Goal: Check status

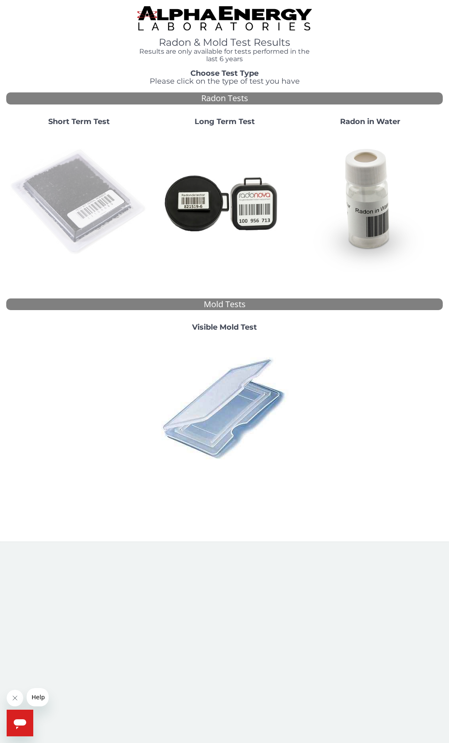
click at [80, 211] on img at bounding box center [79, 202] width 139 height 139
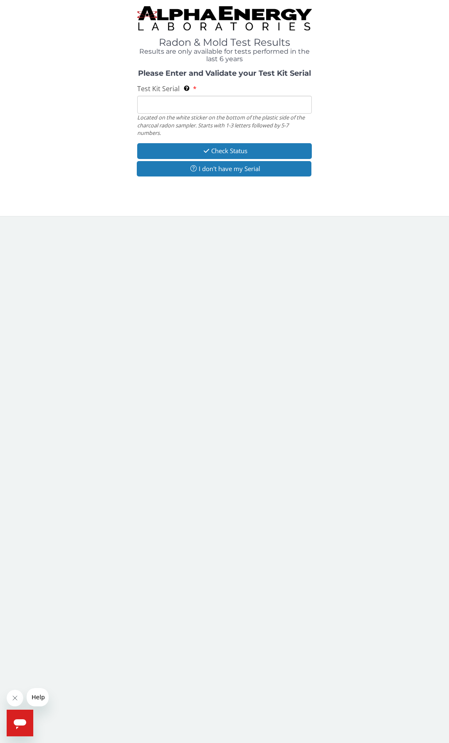
click at [178, 104] on input "Test Kit Serial Located on the white sticker on the bottom of the plastic side …" at bounding box center [224, 105] width 175 height 18
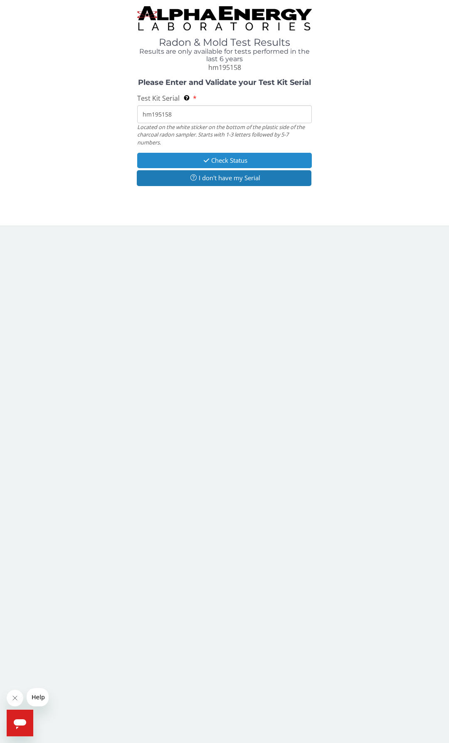
type input "hm195158"
click at [232, 161] on button "Check Status" at bounding box center [224, 160] width 175 height 15
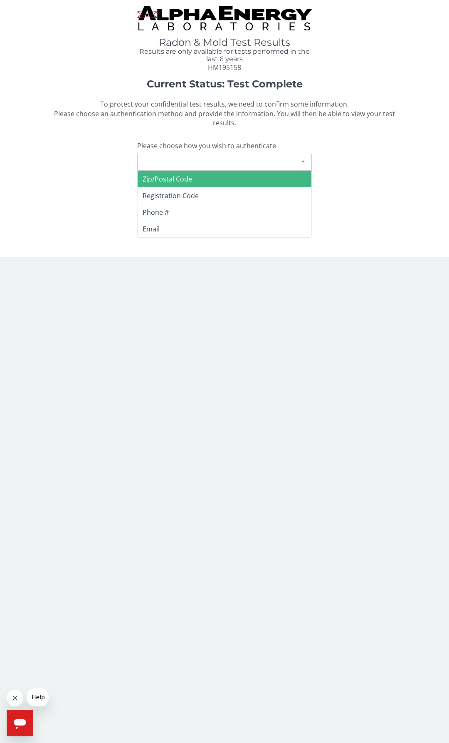
click at [231, 161] on div "Please make a selection" at bounding box center [224, 162] width 175 height 18
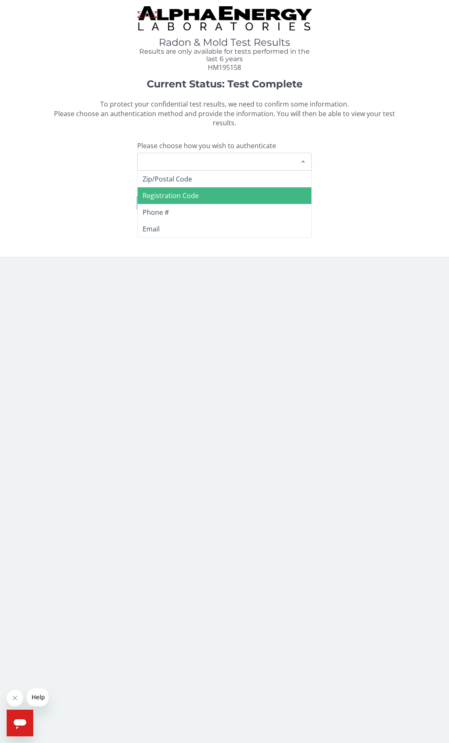
click at [217, 192] on span "Registration Code" at bounding box center [225, 195] width 174 height 17
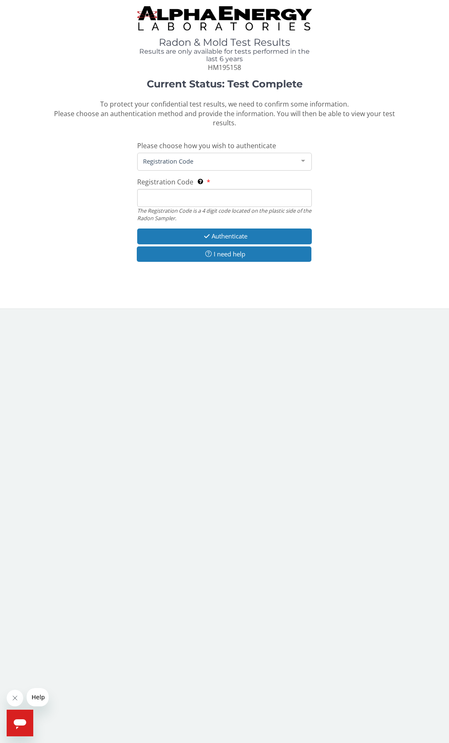
click at [210, 194] on input "Registration Code The Registration Code is a 4 digit code located on the plasti…" at bounding box center [224, 198] width 175 height 18
type input "b790"
click at [222, 231] on button "Authenticate" at bounding box center [224, 235] width 175 height 15
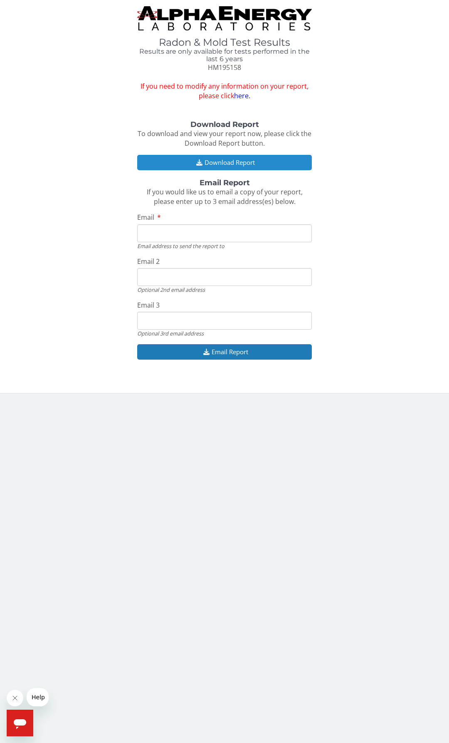
click at [224, 160] on button "Download Report" at bounding box center [224, 162] width 175 height 15
